Goal: Information Seeking & Learning: Check status

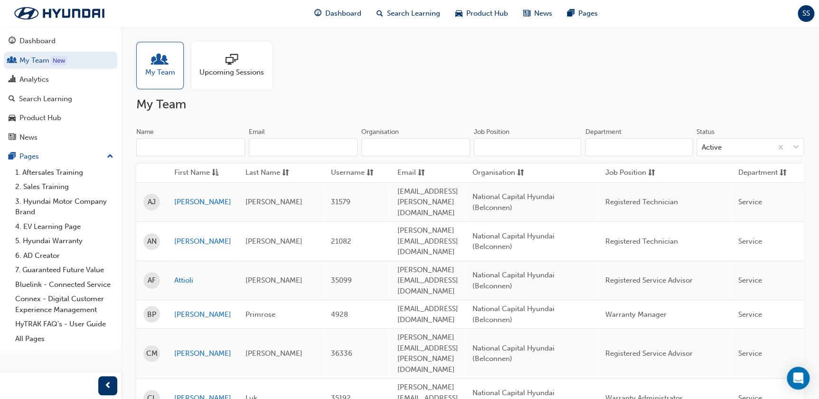
click at [42, 81] on div "Analytics" at bounding box center [33, 79] width 29 height 11
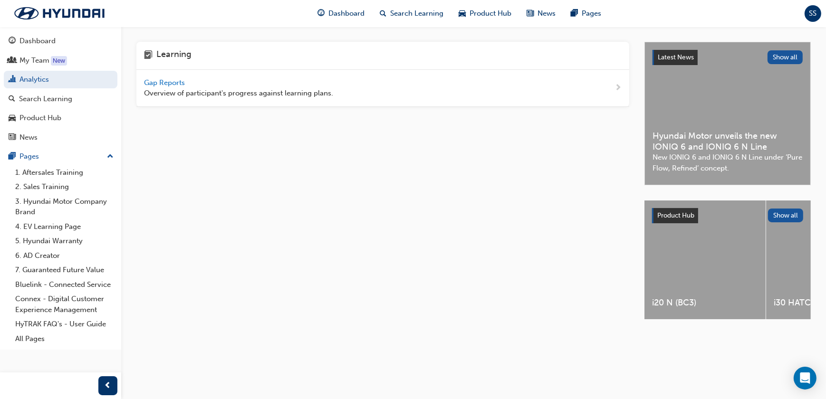
click at [166, 82] on span "Gap Reports" at bounding box center [165, 82] width 43 height 9
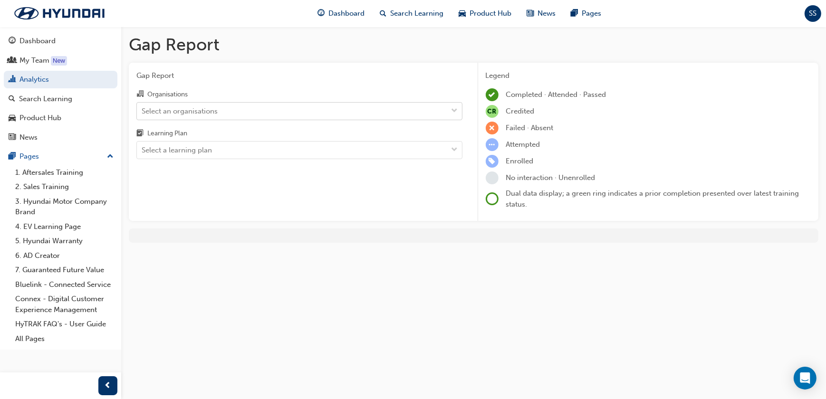
click at [193, 110] on div "Select an organisations" at bounding box center [180, 110] width 76 height 11
click at [143, 110] on input "Organisations Select an organisations" at bounding box center [142, 110] width 1 height 8
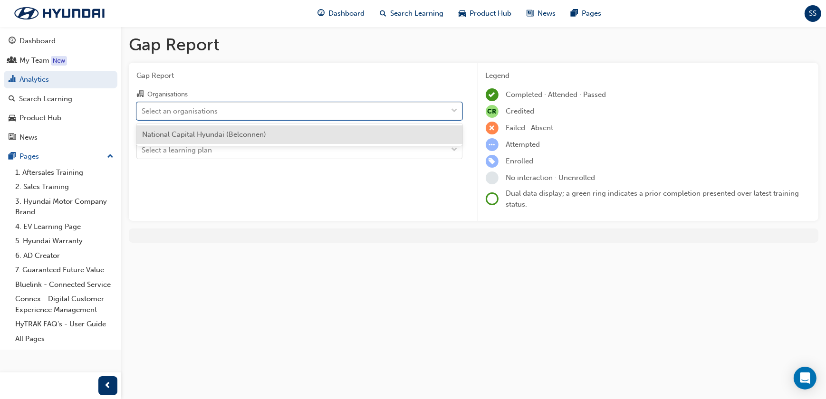
click at [204, 136] on span "National Capital Hyundai (Belconnen)" at bounding box center [204, 134] width 124 height 9
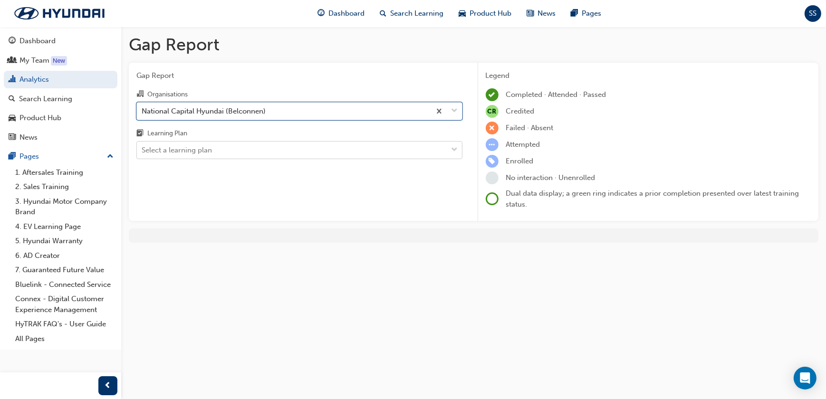
click at [204, 147] on div "Select a learning plan" at bounding box center [177, 150] width 70 height 11
click at [143, 147] on input "Learning Plan Select a learning plan" at bounding box center [142, 150] width 1 height 8
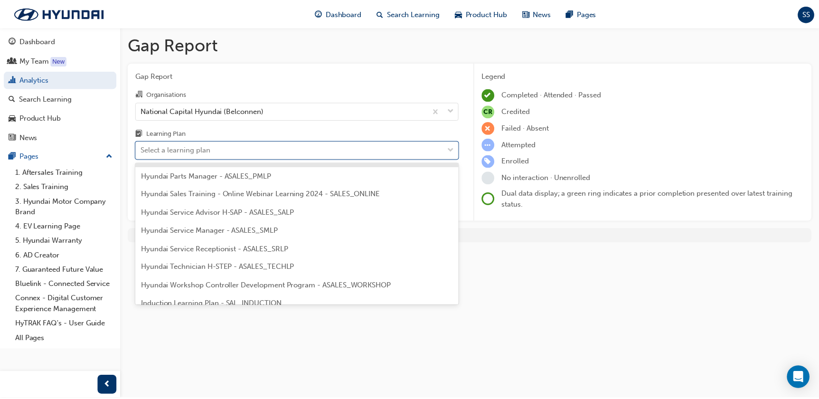
scroll to position [259, 0]
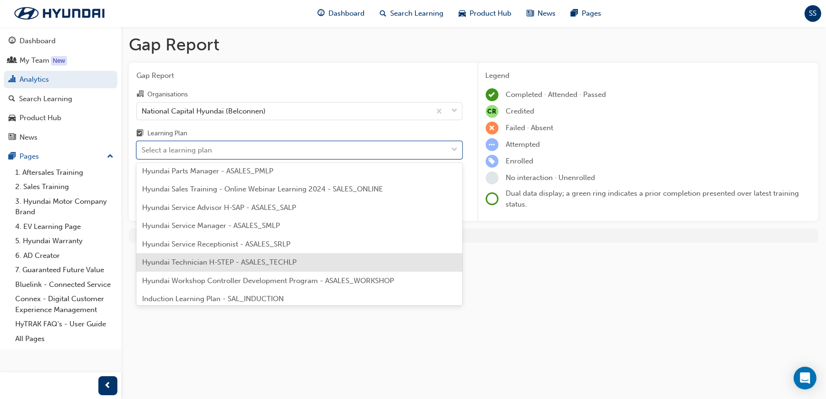
click at [260, 260] on span "Hyundai Technician H-STEP - ASALES_TECHLP" at bounding box center [219, 262] width 154 height 9
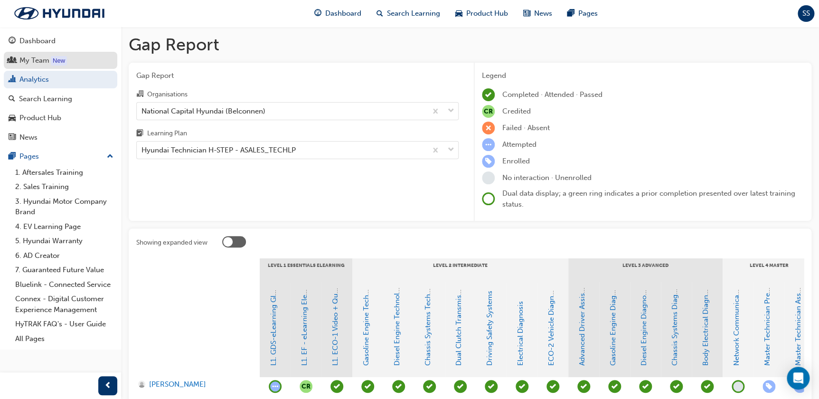
click at [22, 55] on div "My Team" at bounding box center [61, 61] width 104 height 12
